Goal: Task Accomplishment & Management: Use online tool/utility

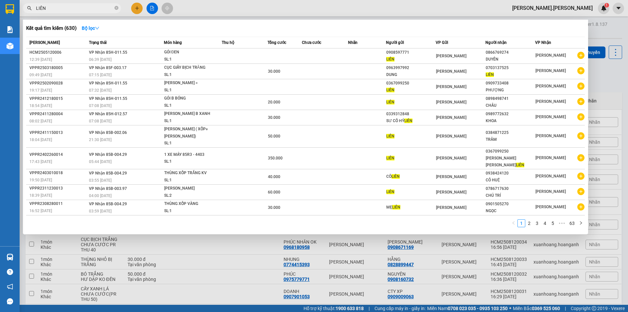
click at [147, 9] on div at bounding box center [314, 156] width 628 height 312
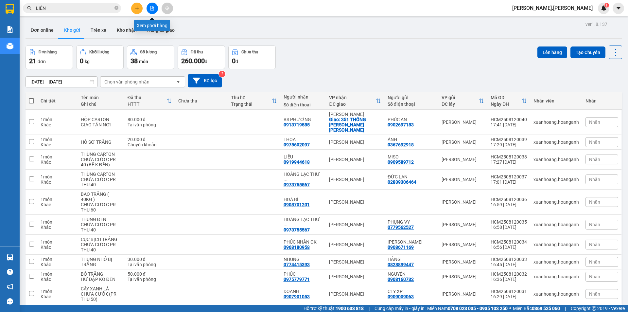
click at [147, 9] on button at bounding box center [151, 8] width 11 height 11
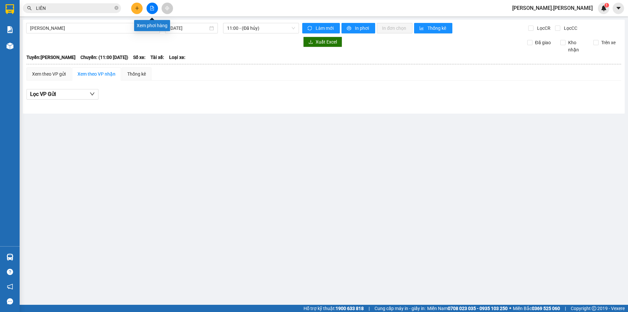
click at [152, 13] on button at bounding box center [151, 8] width 11 height 11
click at [136, 28] on span "[PERSON_NAME]" at bounding box center [93, 28] width 126 height 10
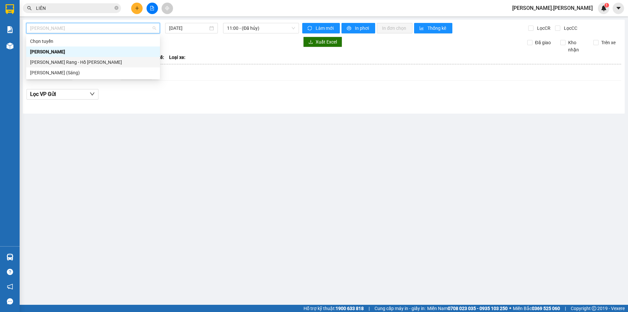
click at [136, 63] on div "[PERSON_NAME] Rang - Hồ [PERSON_NAME]" at bounding box center [93, 62] width 126 height 7
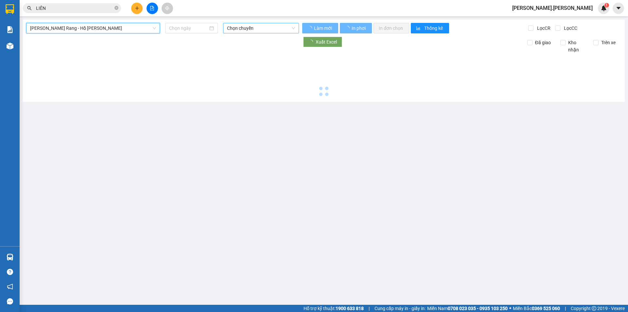
type input "[DATE]"
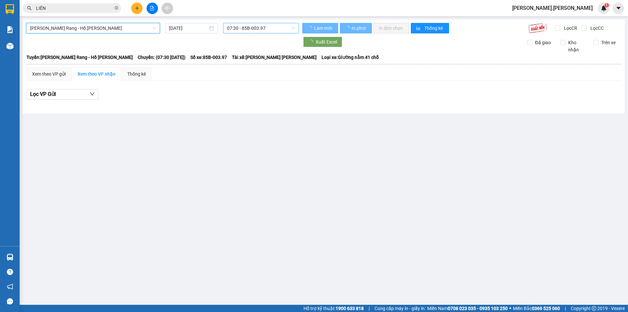
click at [234, 28] on span "07:30 - 85B-003.97" at bounding box center [261, 28] width 68 height 10
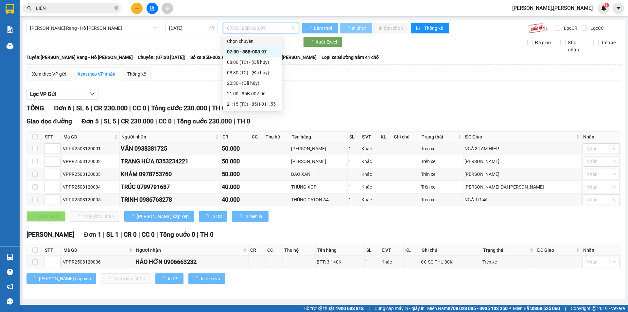
click at [366, 31] on button "In phơi" at bounding box center [356, 28] width 32 height 10
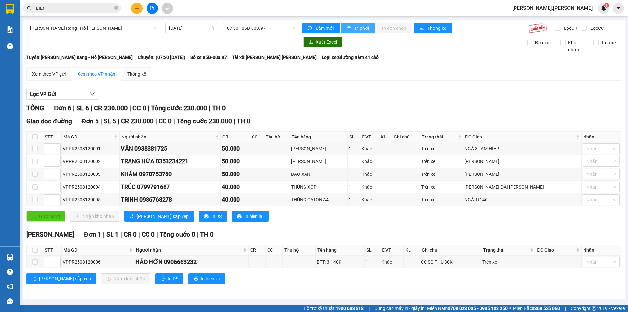
click at [366, 31] on span "In phơi" at bounding box center [362, 28] width 15 height 7
click at [250, 23] on div "07:30 - 85B-003.97" at bounding box center [261, 28] width 76 height 10
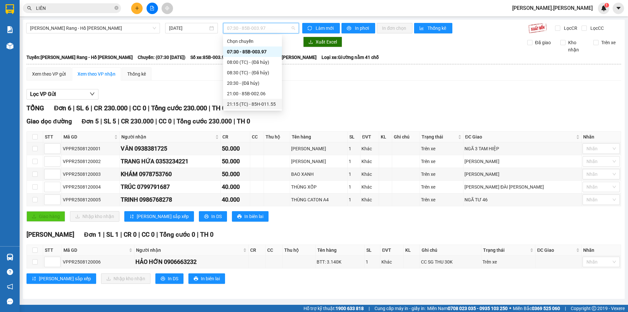
click at [253, 100] on div "21:15 (TC) - 85H-011.55" at bounding box center [252, 104] width 59 height 10
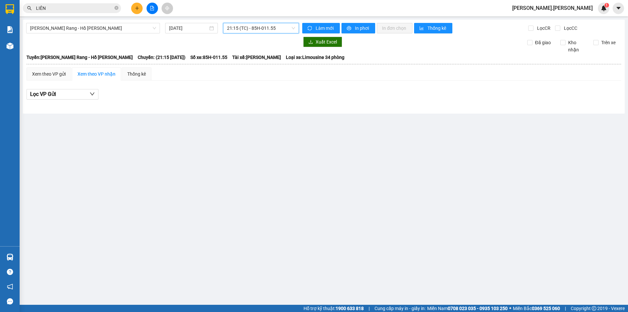
click at [266, 24] on span "21:15 (TC) - 85H-011.55" at bounding box center [261, 28] width 68 height 10
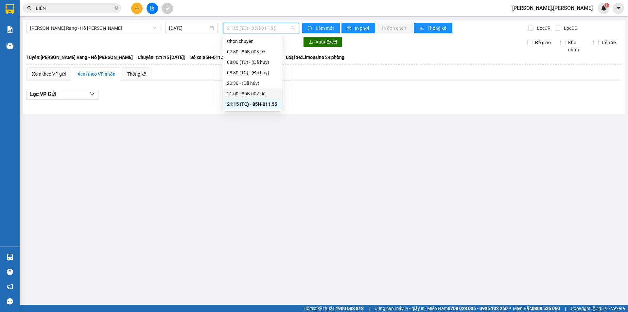
click at [256, 95] on div "21:00 - 85B-002.06" at bounding box center [252, 93] width 51 height 7
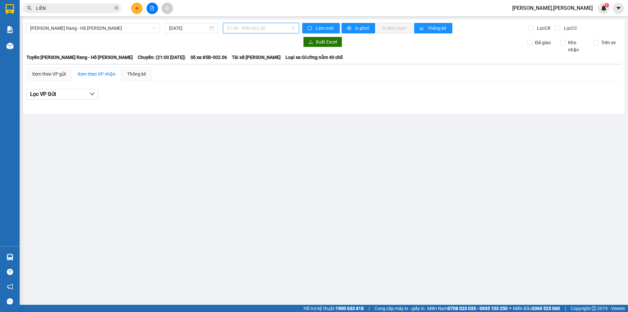
click at [277, 30] on span "21:00 - 85B-002.06" at bounding box center [261, 28] width 68 height 10
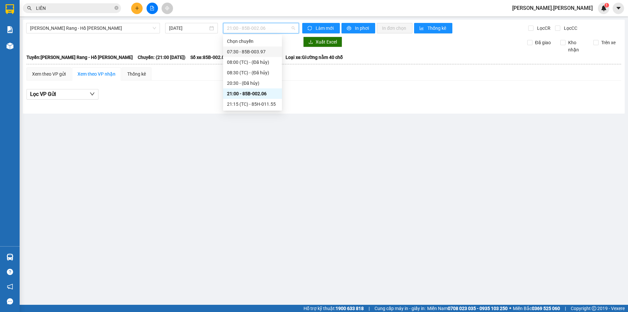
click at [264, 52] on div "07:30 - 85B-003.97" at bounding box center [252, 51] width 51 height 7
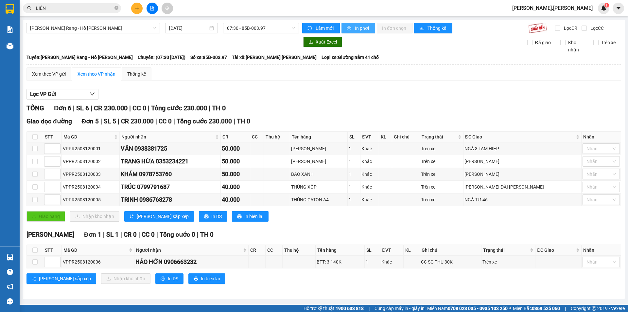
click at [350, 29] on icon "printer" at bounding box center [349, 28] width 4 height 4
click at [279, 23] on div "07:30 - 85B-003.97" at bounding box center [261, 28] width 76 height 10
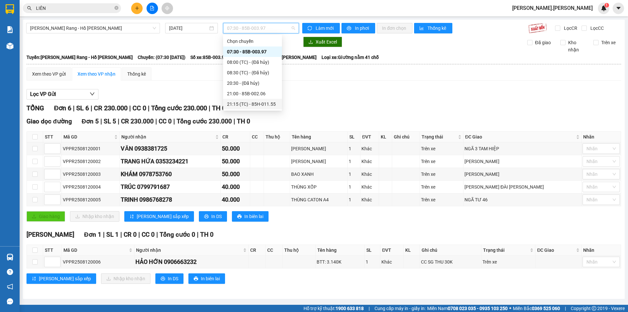
click at [264, 99] on div "21:15 (TC) - 85H-011.55" at bounding box center [252, 104] width 59 height 10
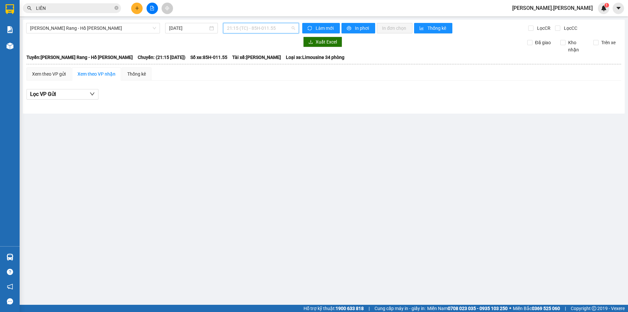
click at [264, 28] on span "21:15 (TC) - 85H-011.55" at bounding box center [261, 28] width 68 height 10
click at [382, 54] on div "[PERSON_NAME]: [PERSON_NAME] Rang - Hồ [PERSON_NAME] Chuyến: (21:15 [DATE]) Số …" at bounding box center [323, 57] width 594 height 7
click at [271, 26] on span "21:15 (TC) - 85H-011.55" at bounding box center [261, 28] width 68 height 10
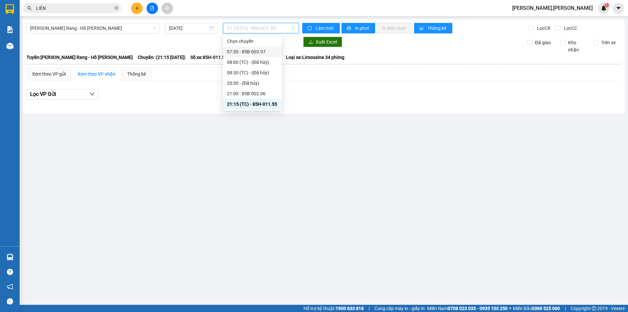
click at [264, 46] on div "Chọn chuyến" at bounding box center [252, 41] width 59 height 10
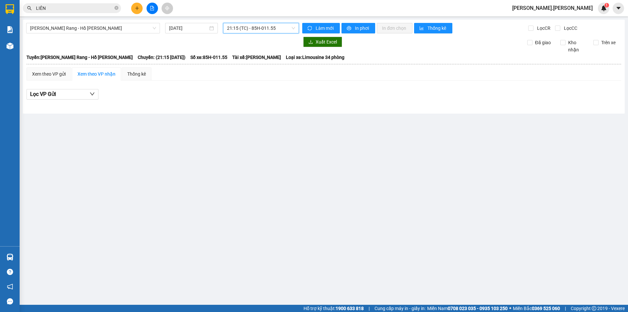
click at [278, 27] on span "21:15 (TC) - 85H-011.55" at bounding box center [261, 28] width 68 height 10
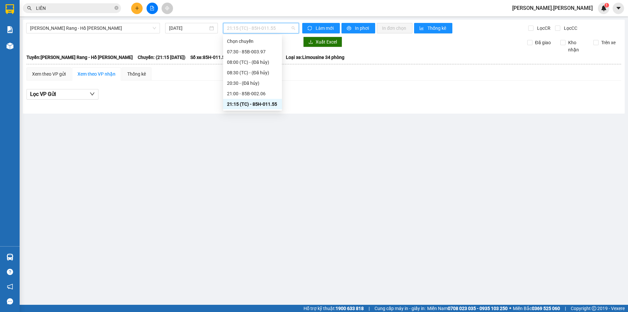
click at [273, 104] on div "21:15 (TC) - 85H-011.55" at bounding box center [252, 103] width 51 height 7
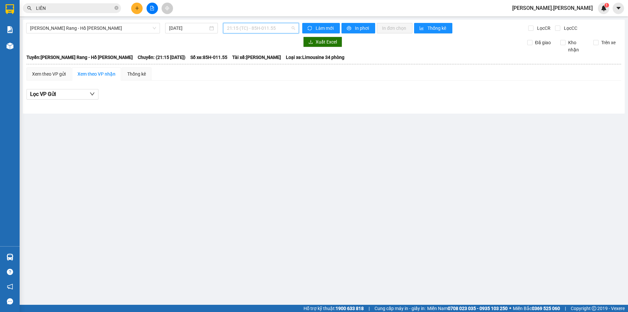
click at [260, 25] on span "21:15 (TC) - 85H-011.55" at bounding box center [261, 28] width 68 height 10
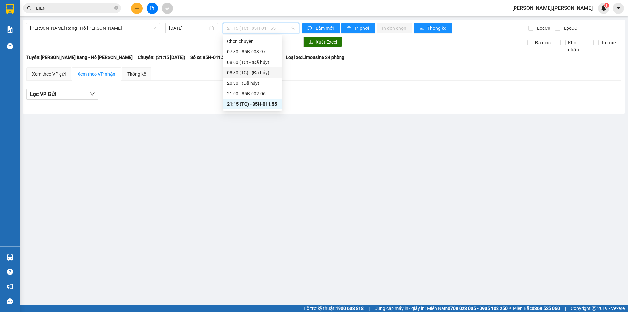
click at [435, 101] on div "Lọc VP Gửi" at bounding box center [323, 96] width 594 height 21
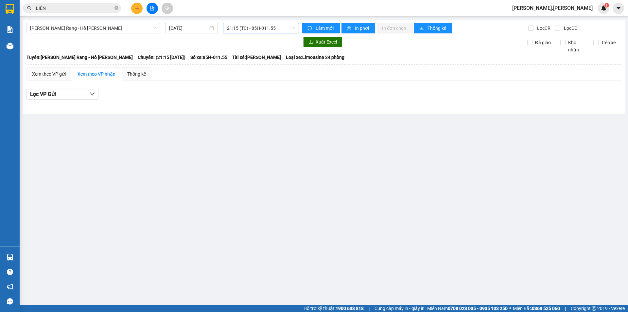
click at [277, 23] on div "21:15 (TC) - 85H-011.55" at bounding box center [261, 28] width 76 height 10
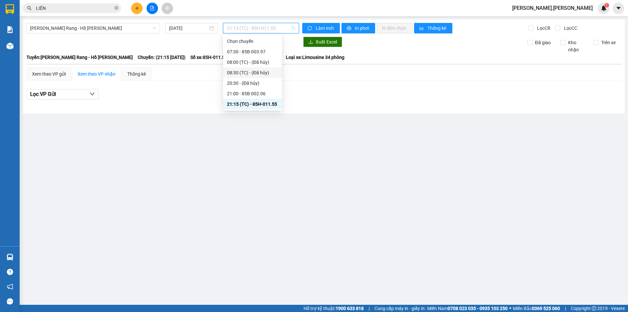
click at [271, 74] on div "08:30 (TC) - (Đã [PERSON_NAME])" at bounding box center [252, 72] width 51 height 7
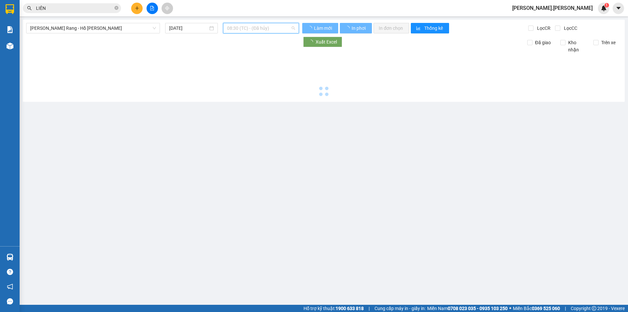
click at [265, 30] on span "08:30 (TC) - (Đã [PERSON_NAME])" at bounding box center [261, 28] width 68 height 10
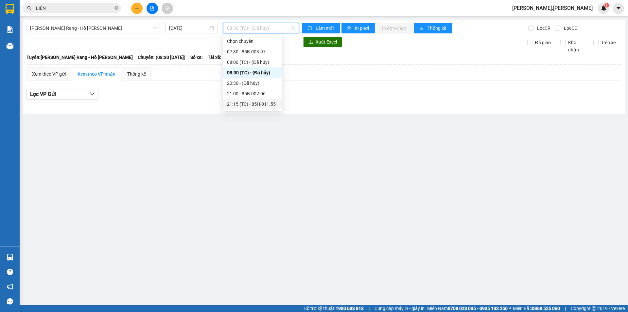
click at [241, 102] on div "21:15 (TC) - 85H-011.55" at bounding box center [252, 103] width 51 height 7
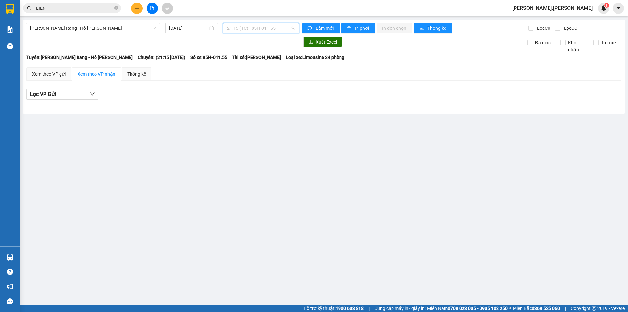
click at [247, 31] on span "21:15 (TC) - 85H-011.55" at bounding box center [261, 28] width 68 height 10
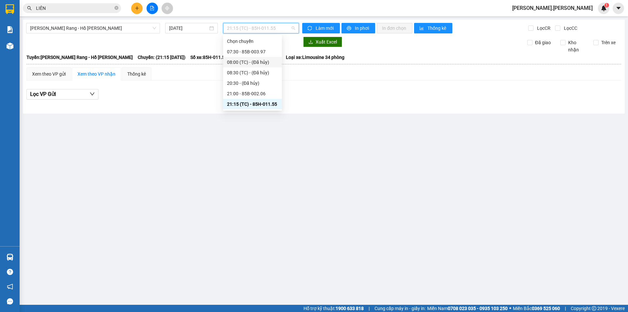
click at [245, 71] on div "08:30 (TC) - (Đã [PERSON_NAME])" at bounding box center [252, 72] width 51 height 7
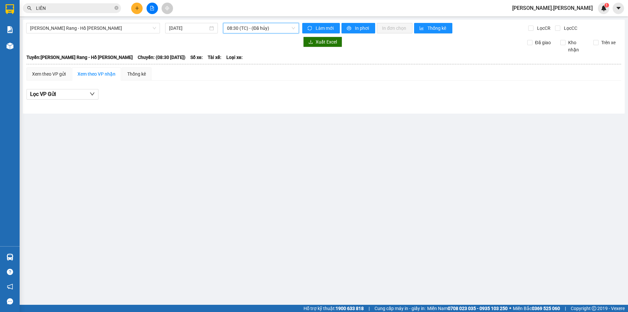
click at [275, 31] on span "08:30 (TC) - (Đã [PERSON_NAME])" at bounding box center [261, 28] width 68 height 10
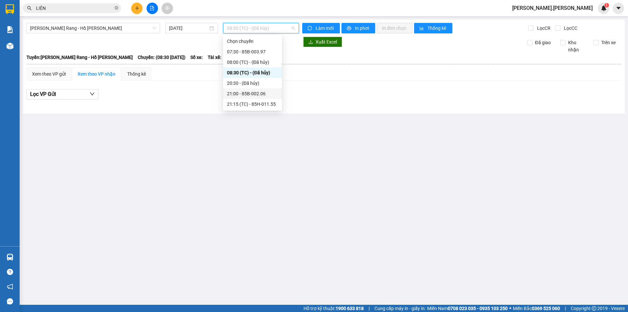
click at [277, 90] on div "21:00 - 85B-002.06" at bounding box center [252, 93] width 51 height 7
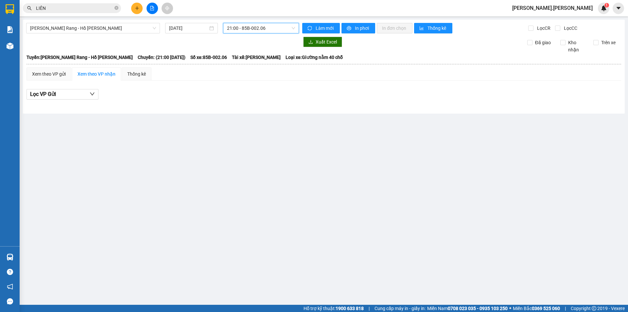
click at [283, 25] on span "21:00 - 85B-002.06" at bounding box center [261, 28] width 68 height 10
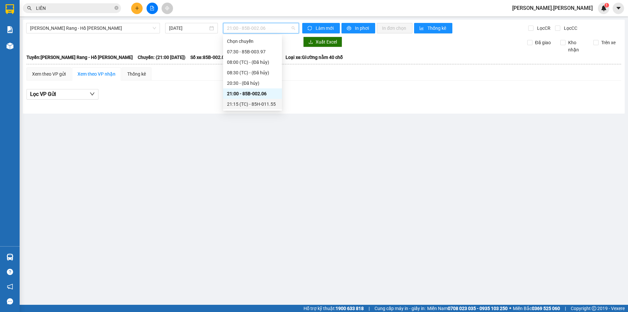
click at [270, 108] on div "21:15 (TC) - 85H-011.55" at bounding box center [252, 104] width 59 height 10
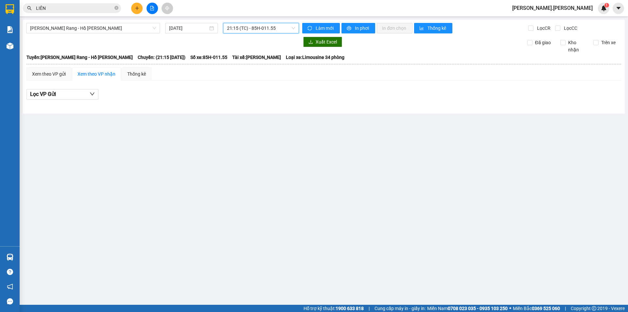
click at [283, 27] on span "21:15 (TC) - 85H-011.55" at bounding box center [261, 28] width 68 height 10
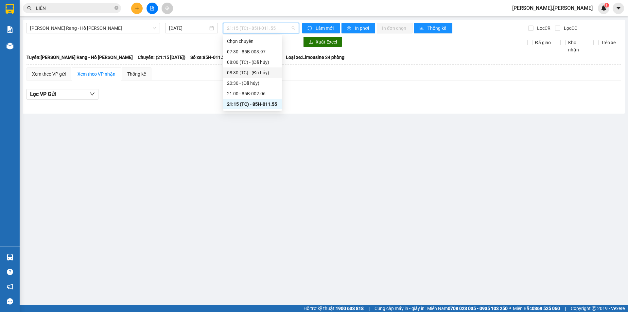
click at [258, 68] on div "08:30 (TC) - (Đã [PERSON_NAME])" at bounding box center [252, 72] width 59 height 10
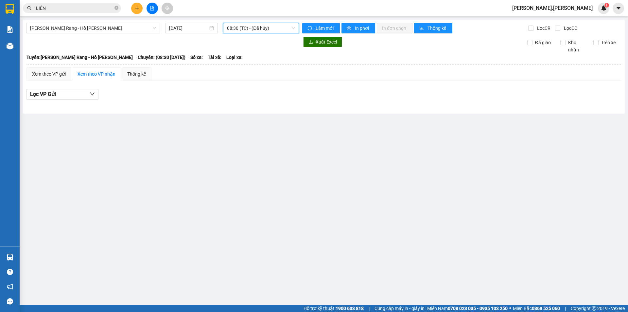
click at [269, 29] on span "08:30 (TC) - (Đã [PERSON_NAME])" at bounding box center [261, 28] width 68 height 10
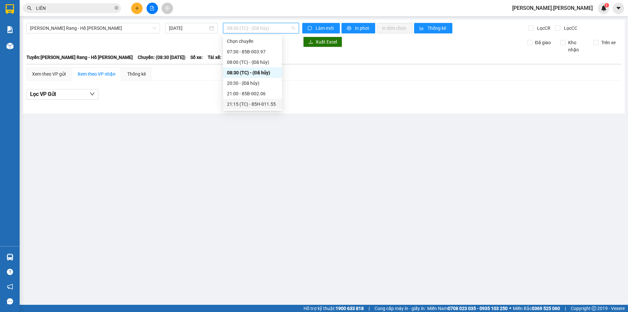
click at [270, 105] on div "21:15 (TC) - 85H-011.55" at bounding box center [252, 103] width 51 height 7
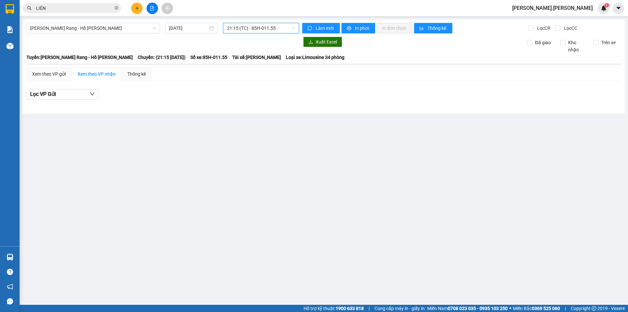
click at [283, 31] on span "21:15 (TC) - 85H-011.55" at bounding box center [261, 28] width 68 height 10
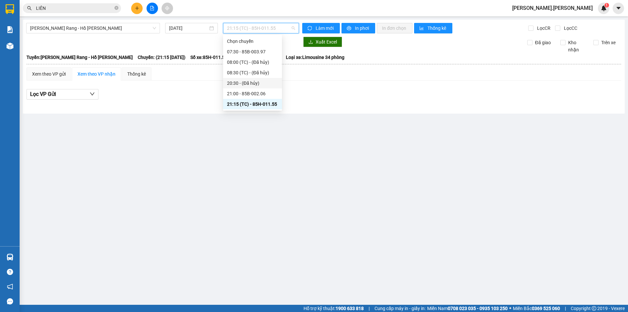
click at [257, 81] on div "20:30 - (Đã hủy)" at bounding box center [252, 82] width 51 height 7
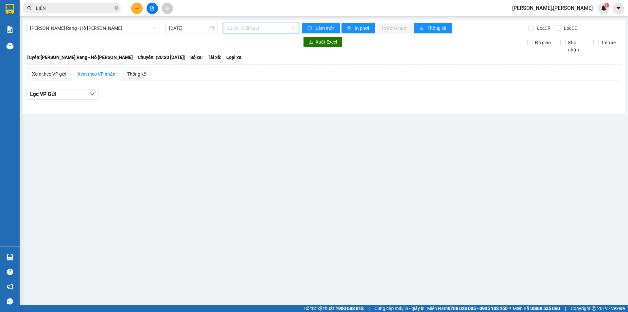
click at [271, 30] on span "20:30 - (Đã hủy)" at bounding box center [261, 28] width 68 height 10
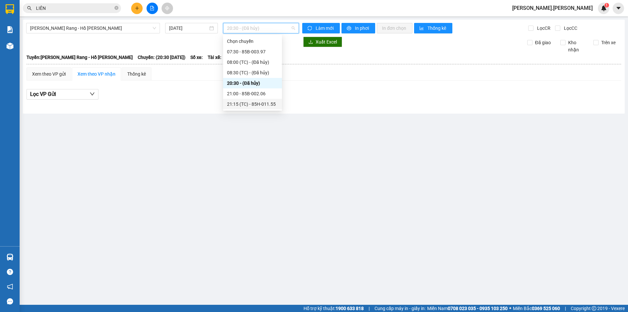
click at [264, 102] on div "21:15 (TC) - 85H-011.55" at bounding box center [252, 103] width 51 height 7
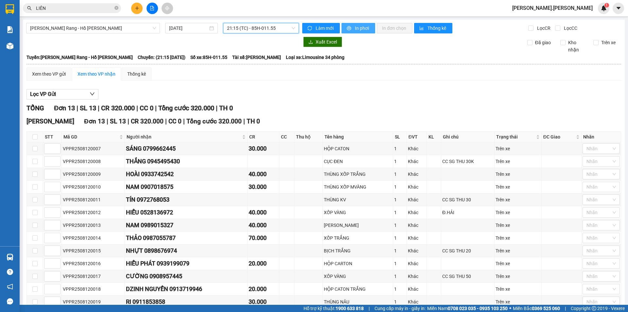
click at [355, 30] on span "In phơi" at bounding box center [362, 28] width 15 height 7
